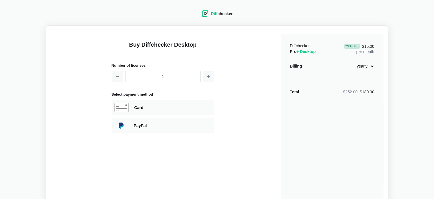
select select "desktop-monthly-21"
click at [350, 61] on select "monthly yearly" at bounding box center [362, 66] width 25 height 10
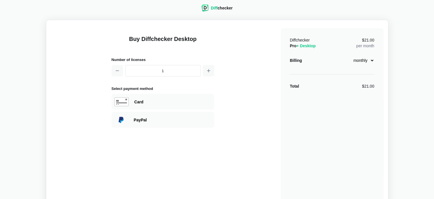
scroll to position [2, 0]
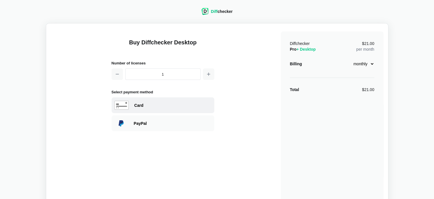
click at [153, 107] on div "Card" at bounding box center [173, 105] width 77 height 6
select select "[GEOGRAPHIC_DATA]"
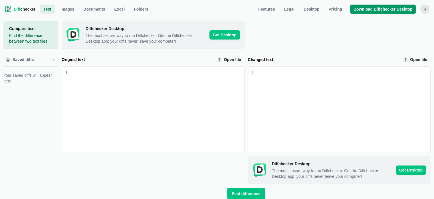
click at [379, 8] on span "Download Diffchecker Desktop" at bounding box center [383, 9] width 61 height 6
